Goal: Information Seeking & Learning: Learn about a topic

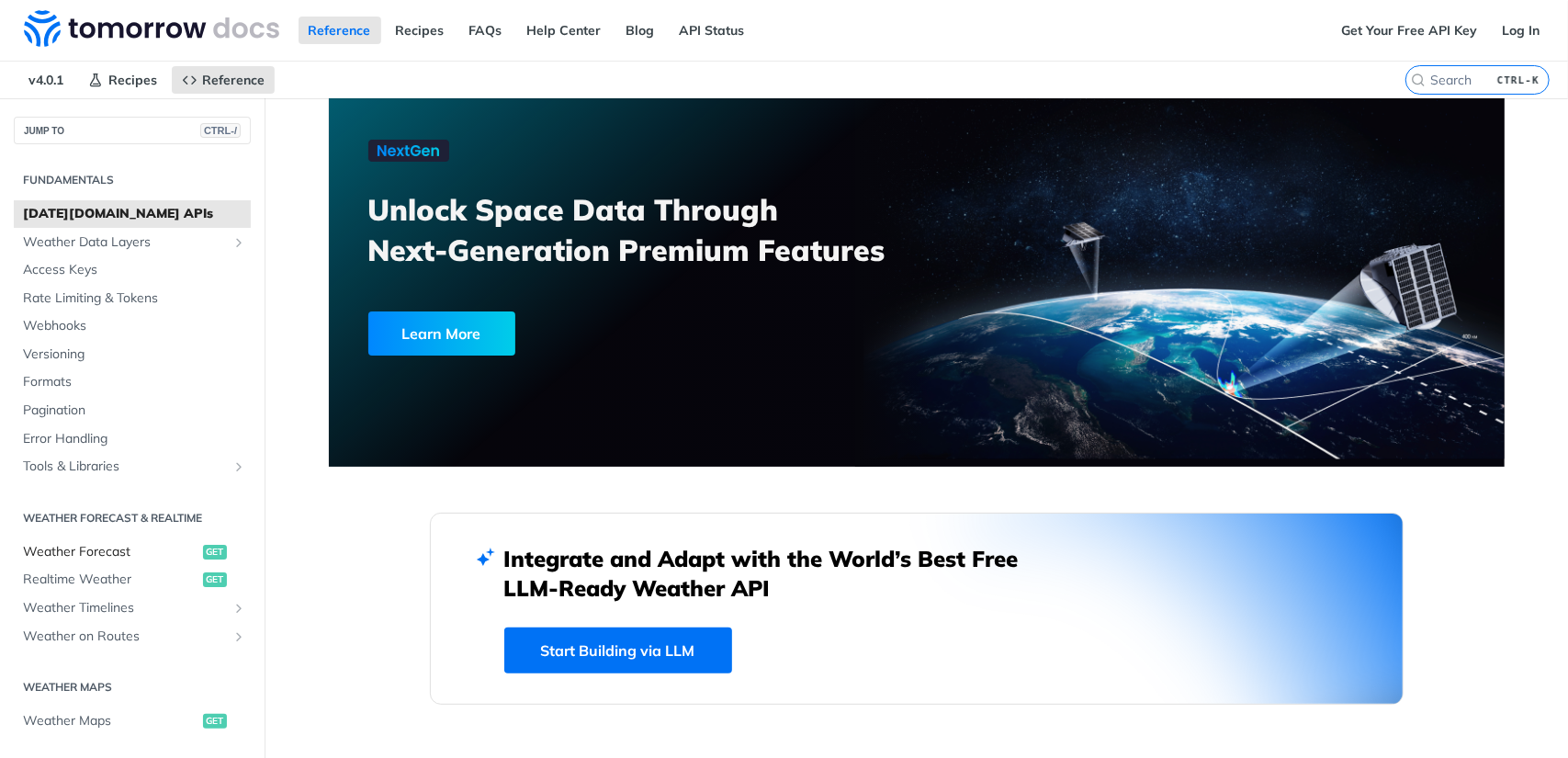
click at [100, 554] on span "Weather Forecast" at bounding box center [110, 552] width 175 height 19
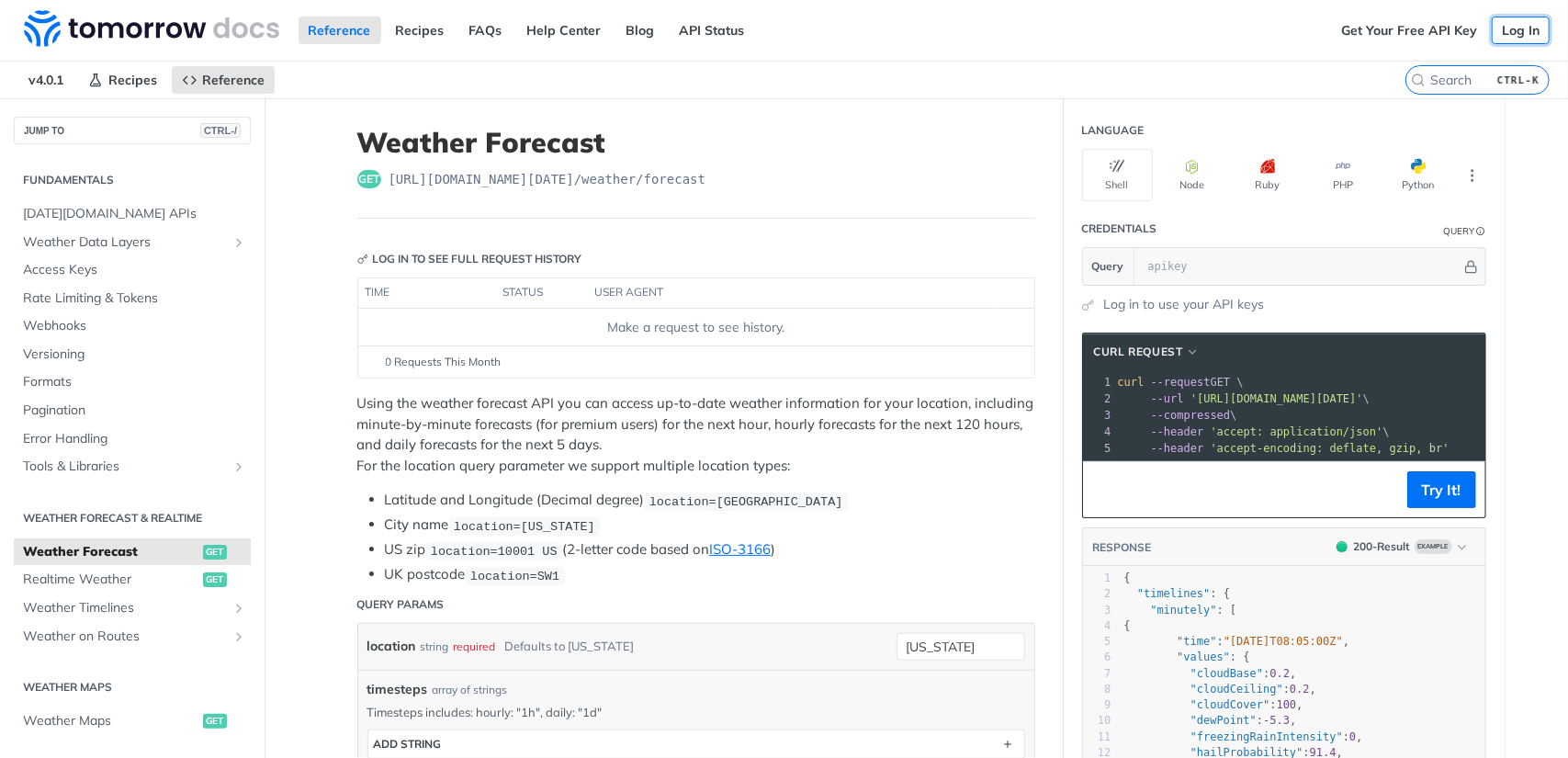
click at [1495, 31] on link "Log In" at bounding box center [1521, 30] width 58 height 28
